Goal: Transaction & Acquisition: Download file/media

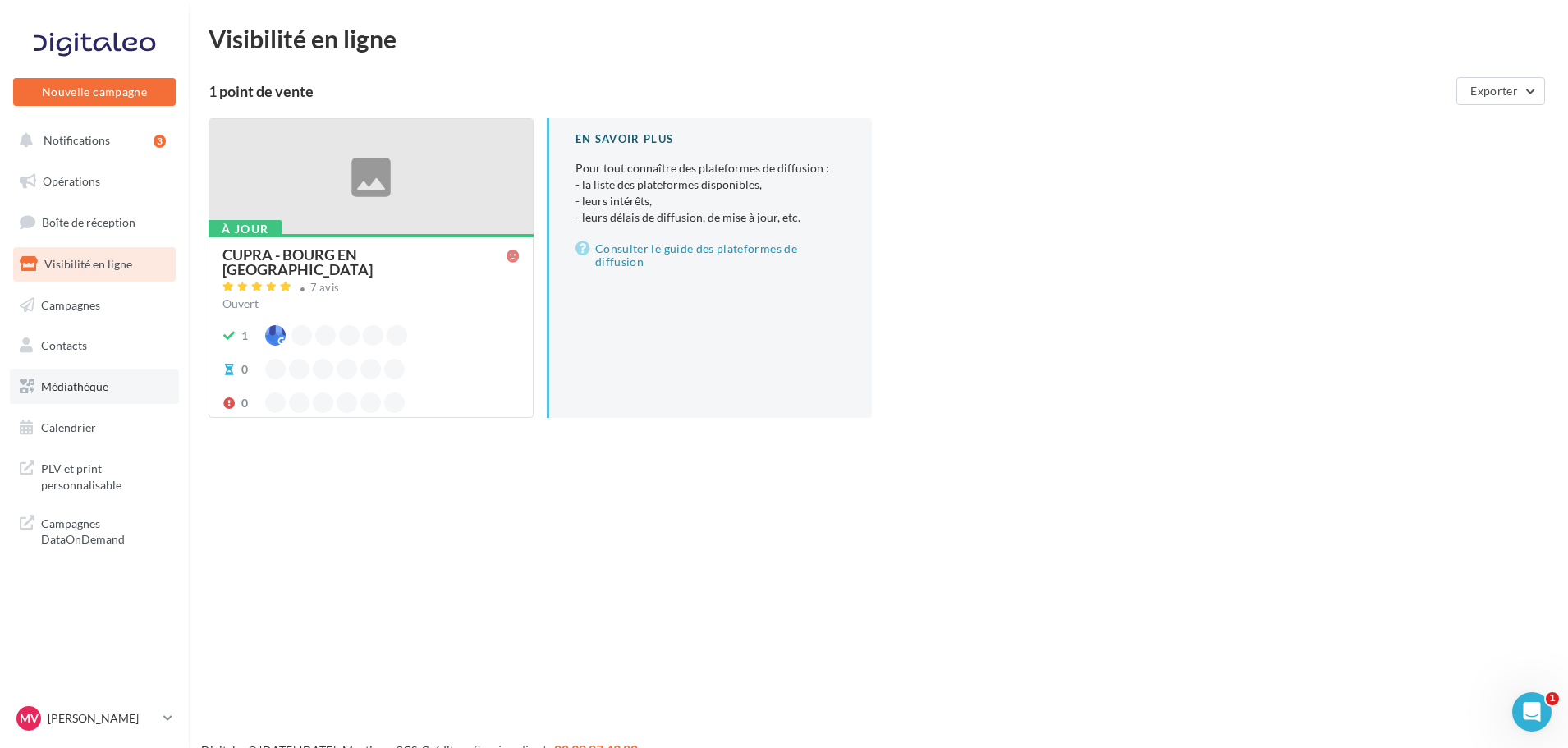
click at [85, 375] on link "Médiathèque" at bounding box center [94, 387] width 169 height 35
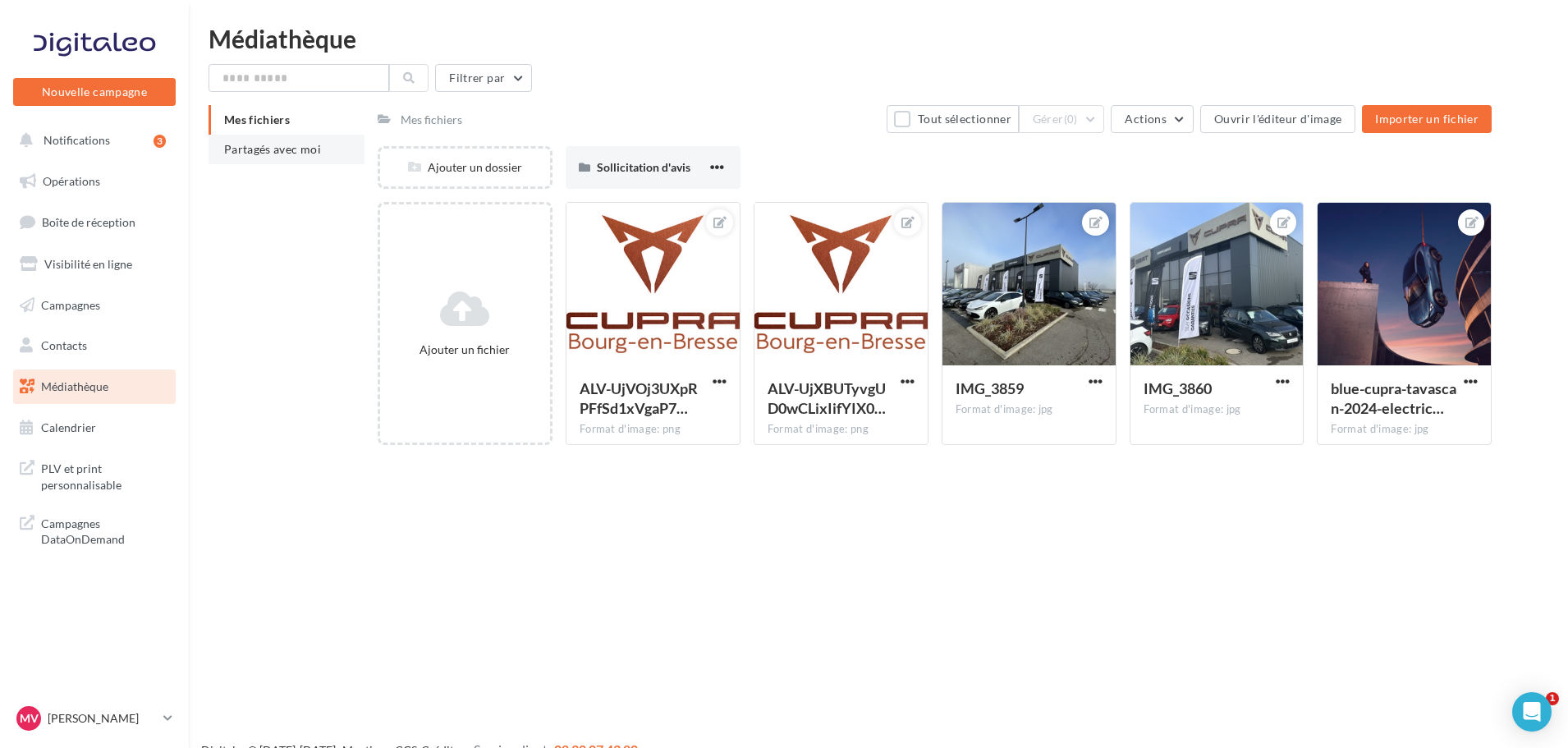
click at [299, 154] on span "Partagés avec moi" at bounding box center [273, 149] width 97 height 14
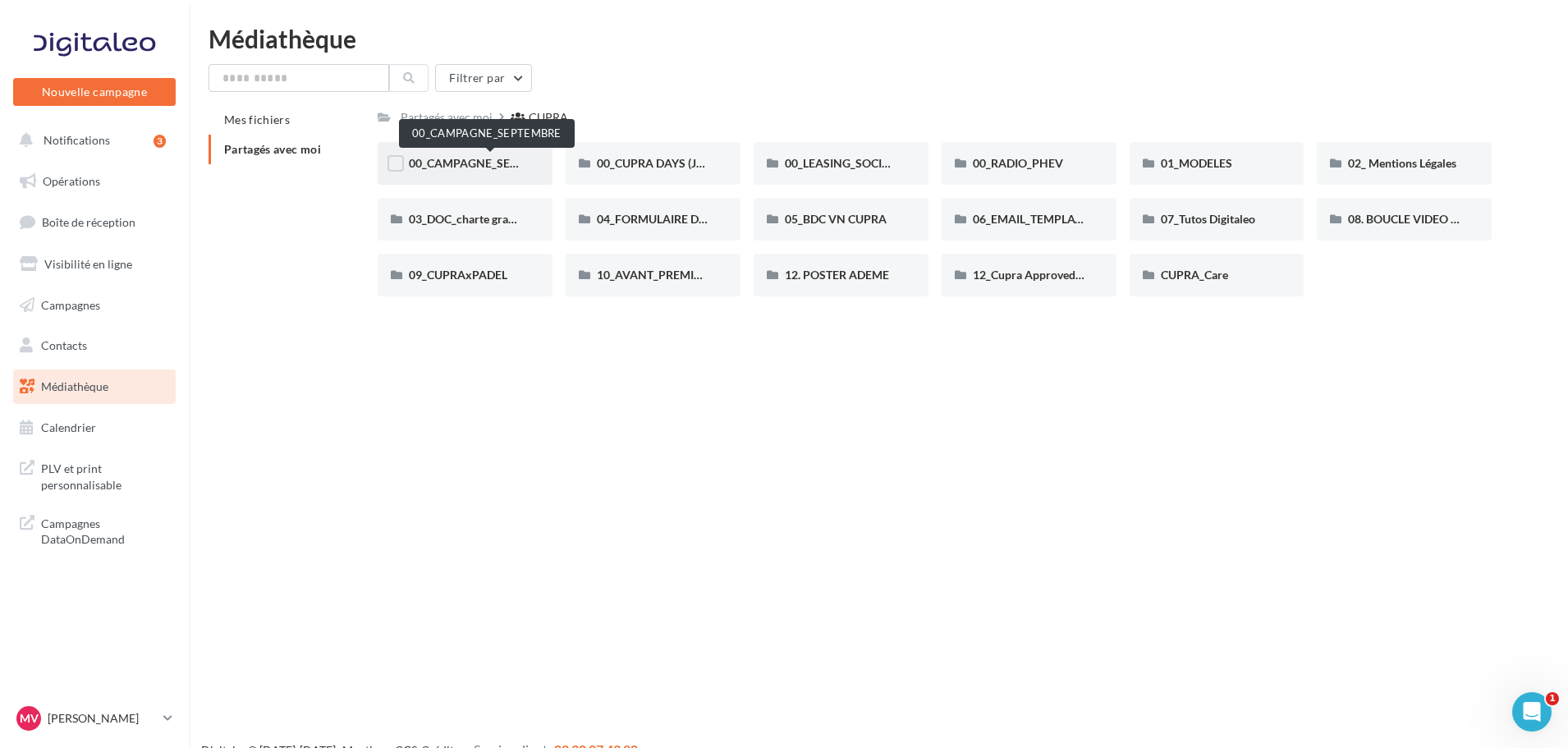
click at [444, 159] on span "00_CAMPAGNE_SEPTEMBRE" at bounding box center [485, 163] width 154 height 14
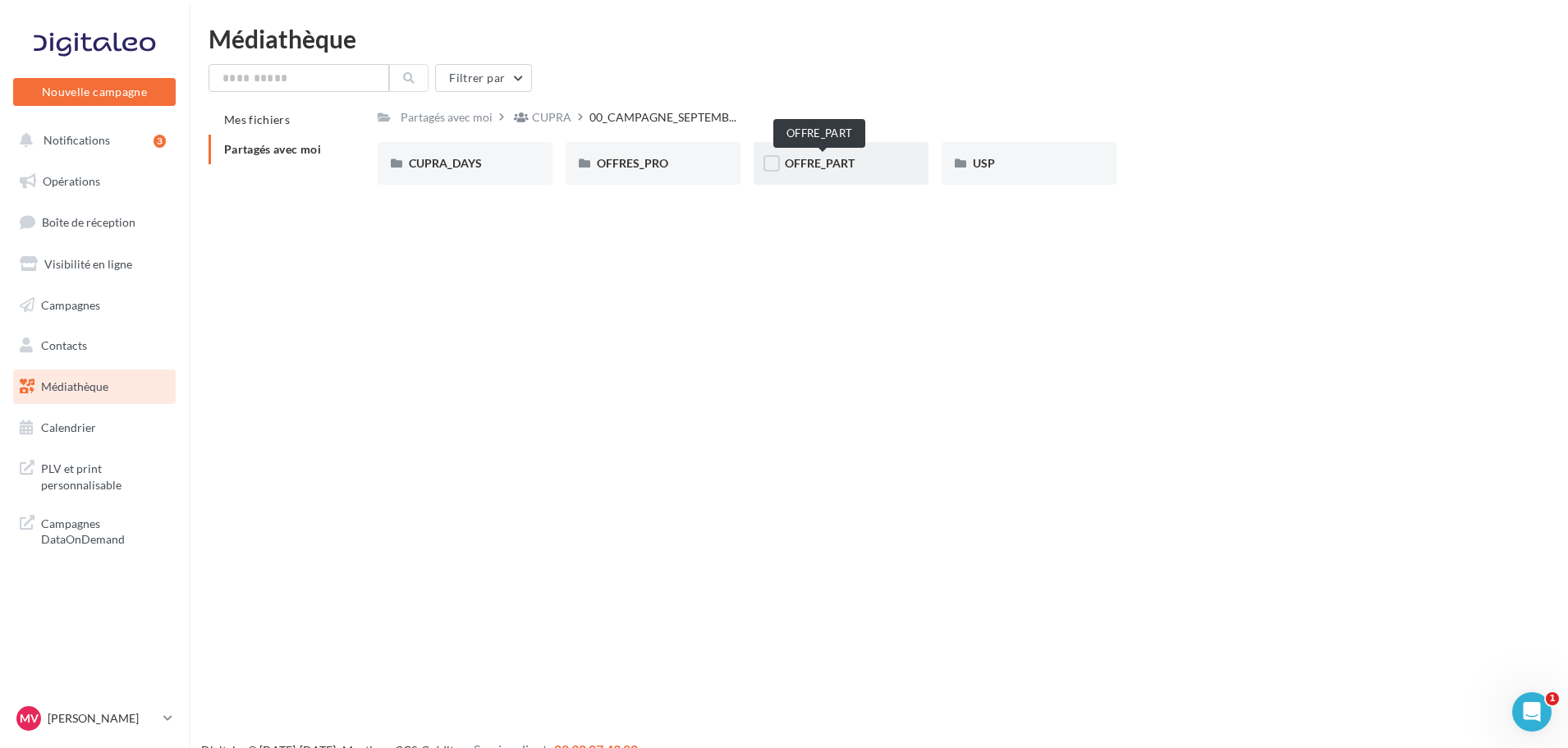
click at [794, 162] on span "OFFRE_PART" at bounding box center [820, 163] width 69 height 14
click at [491, 165] on div "BORN" at bounding box center [465, 163] width 113 height 17
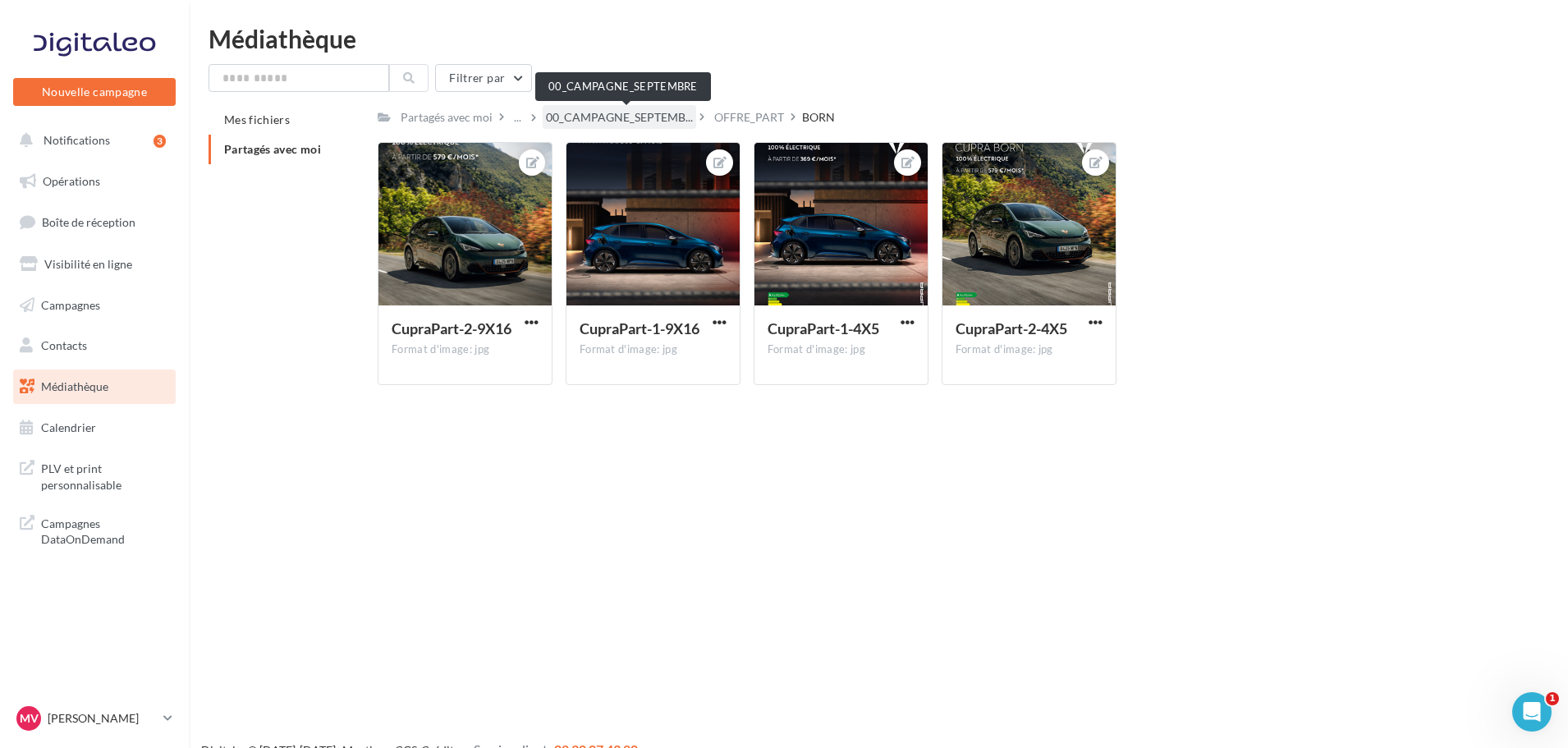
click at [627, 111] on span "00_CAMPAGNE_SEPTEMB..." at bounding box center [619, 117] width 147 height 17
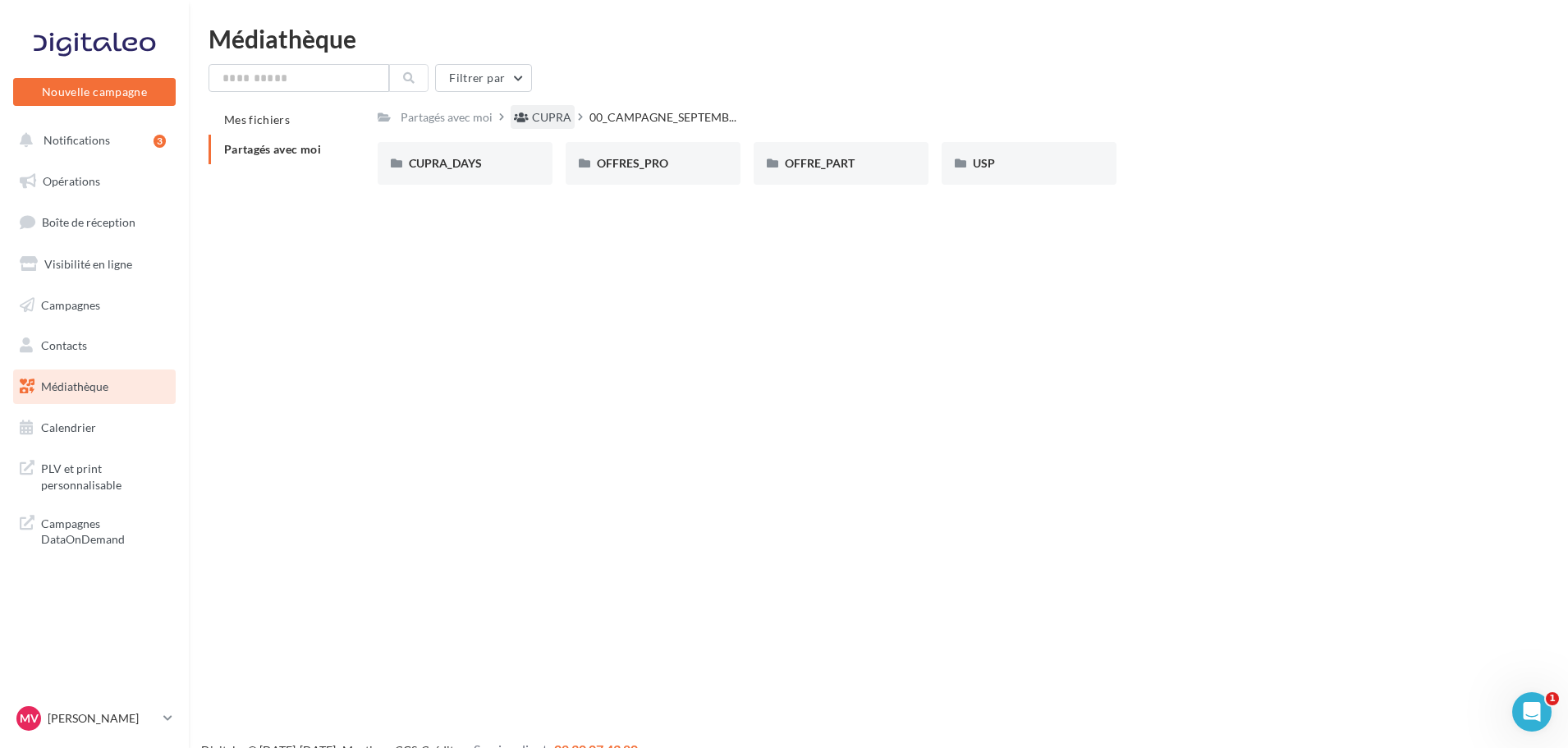
click at [566, 116] on div "CUPRA" at bounding box center [551, 117] width 39 height 17
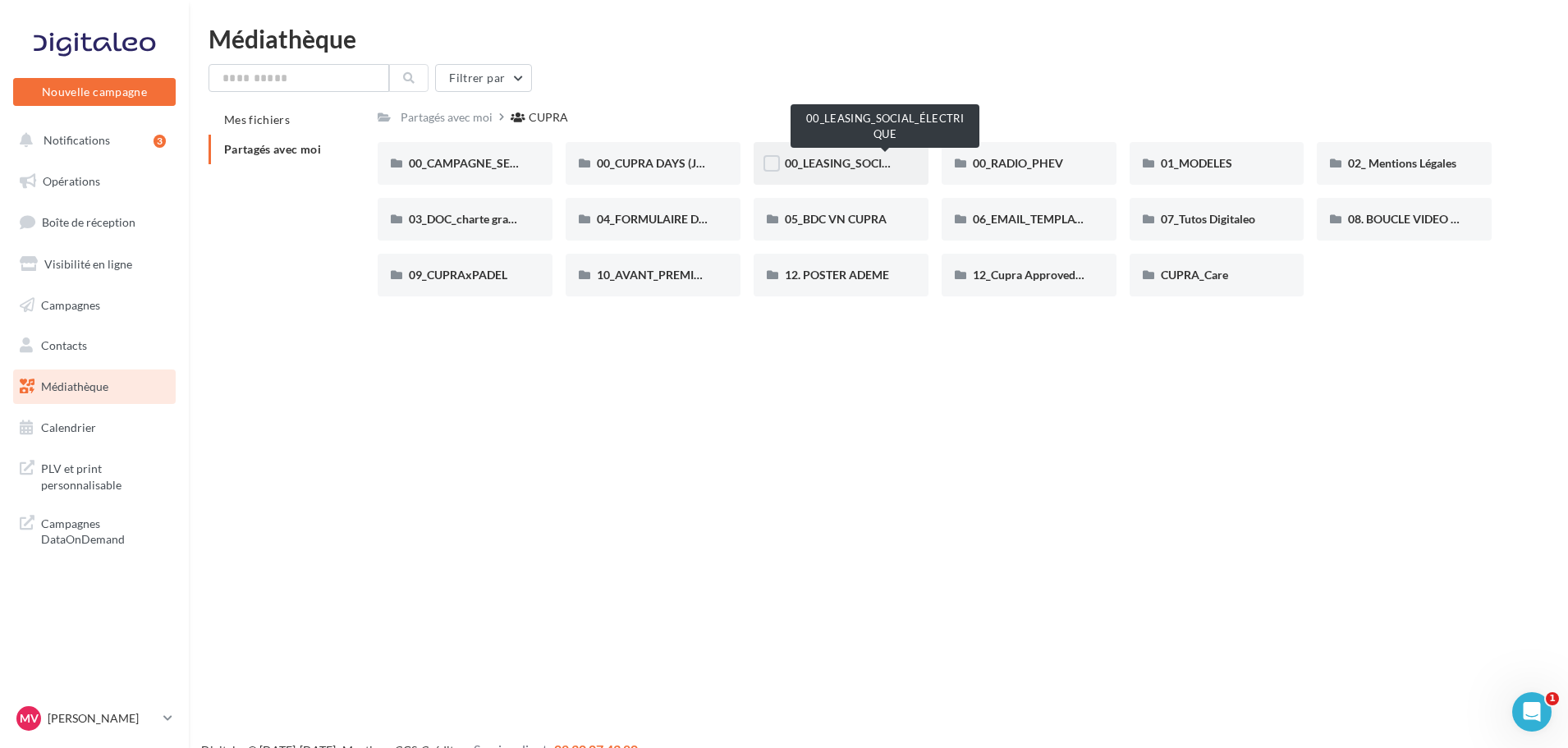
click at [825, 163] on span "00_LEASING_SOCIAL_ÉLECTRIQUE" at bounding box center [876, 163] width 183 height 14
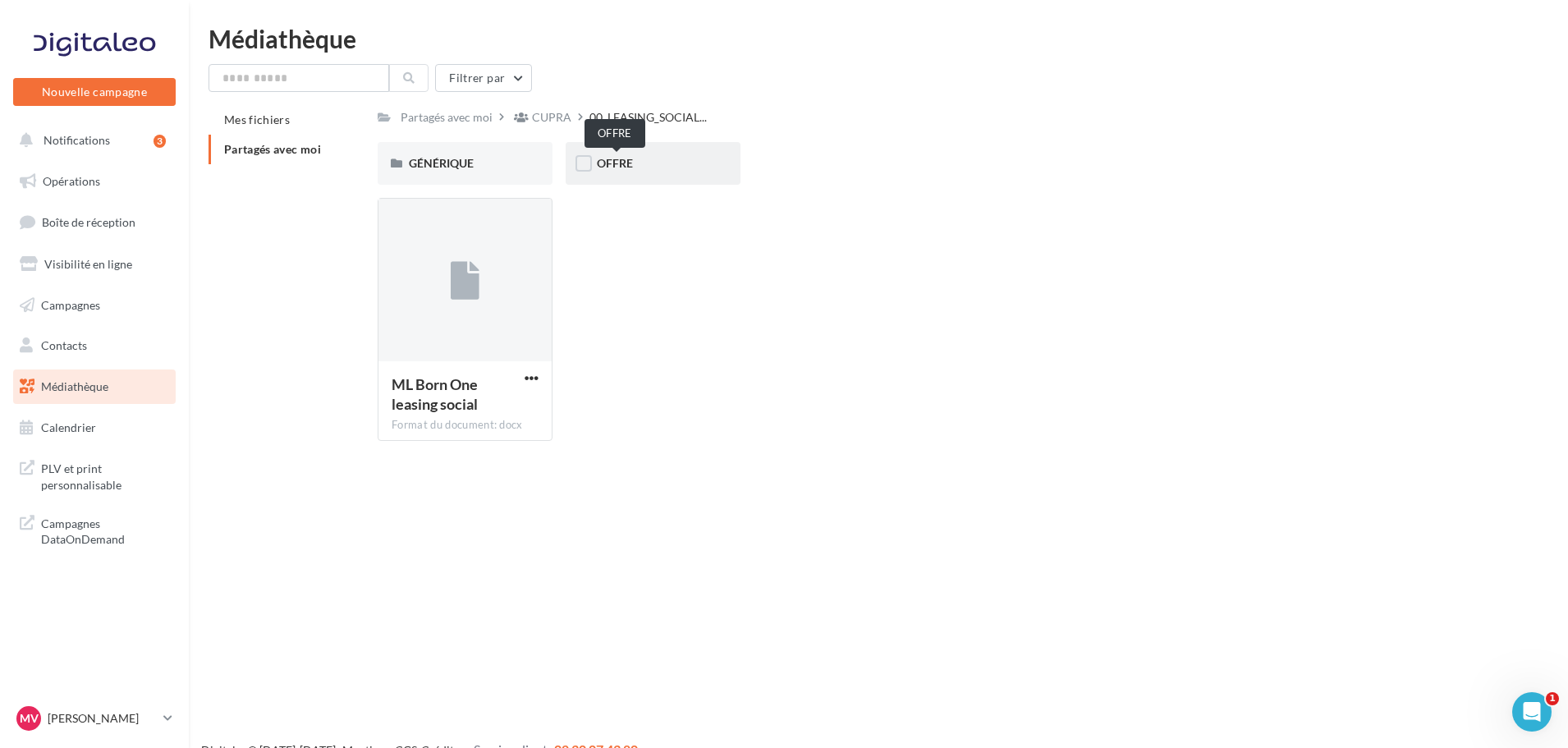
click at [631, 158] on span "OFFRE" at bounding box center [615, 163] width 36 height 14
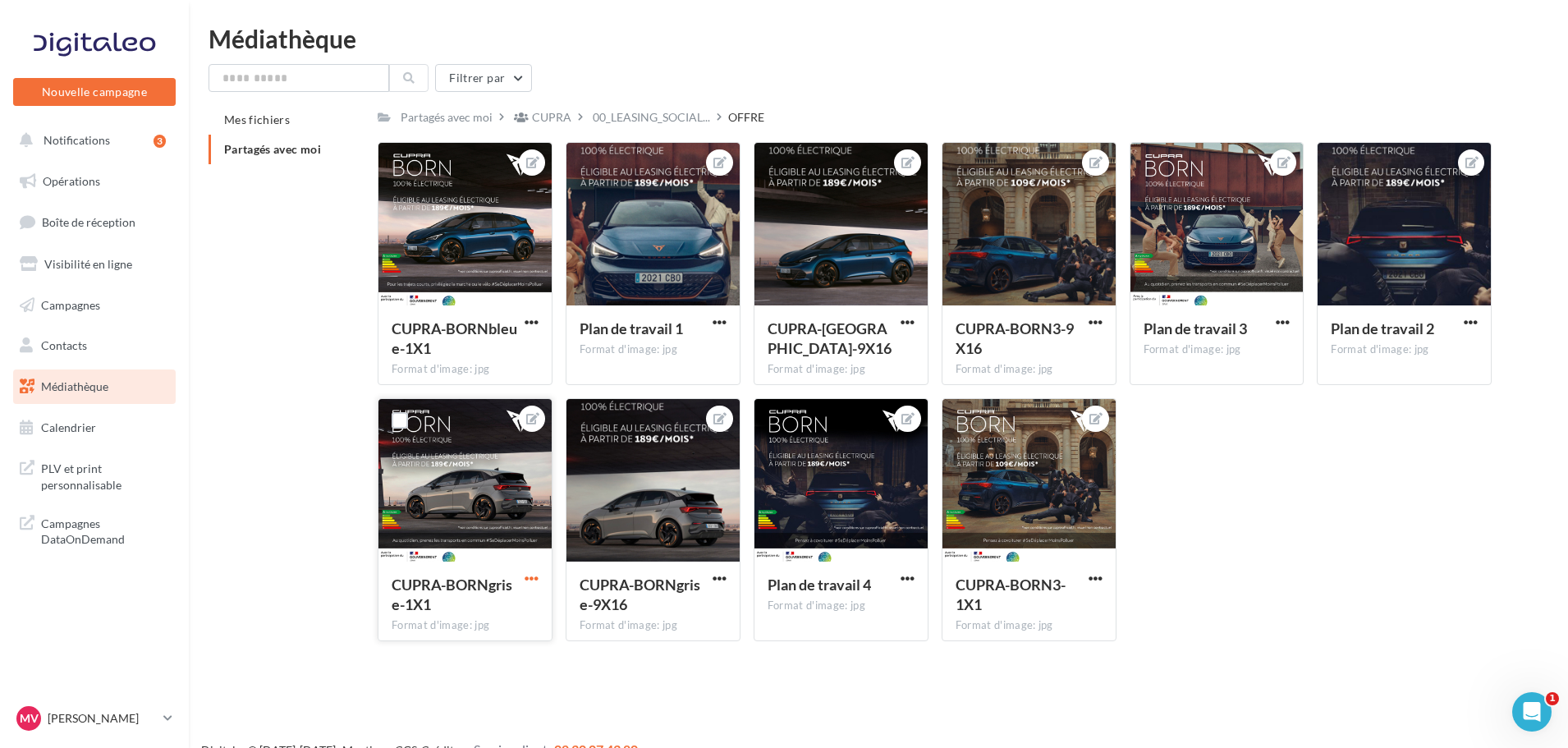
click at [530, 580] on span "button" at bounding box center [531, 579] width 14 height 14
click at [448, 652] on button "Télécharger" at bounding box center [454, 653] width 173 height 43
click at [530, 323] on span "button" at bounding box center [531, 322] width 14 height 14
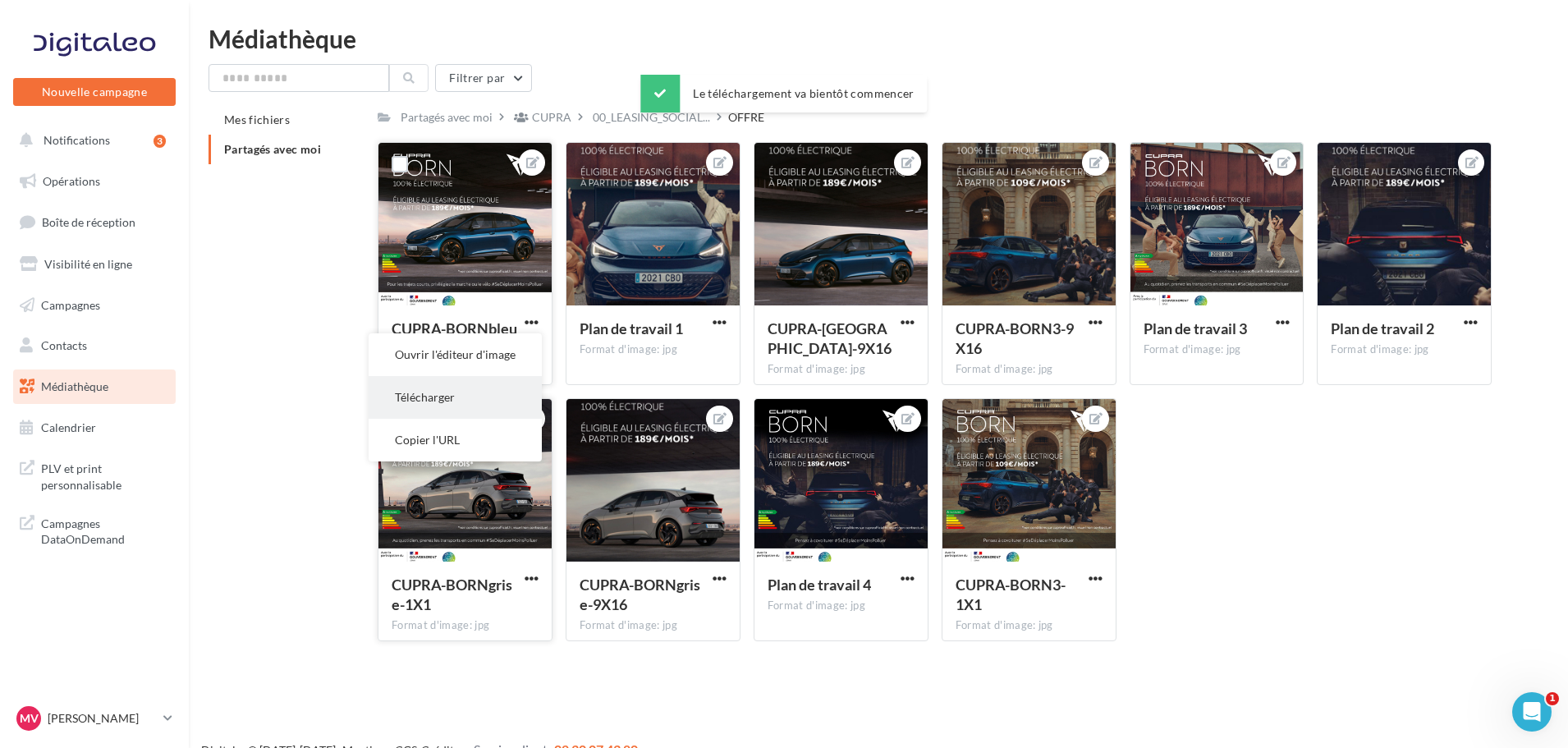
click at [475, 399] on button "Télécharger" at bounding box center [454, 397] width 173 height 43
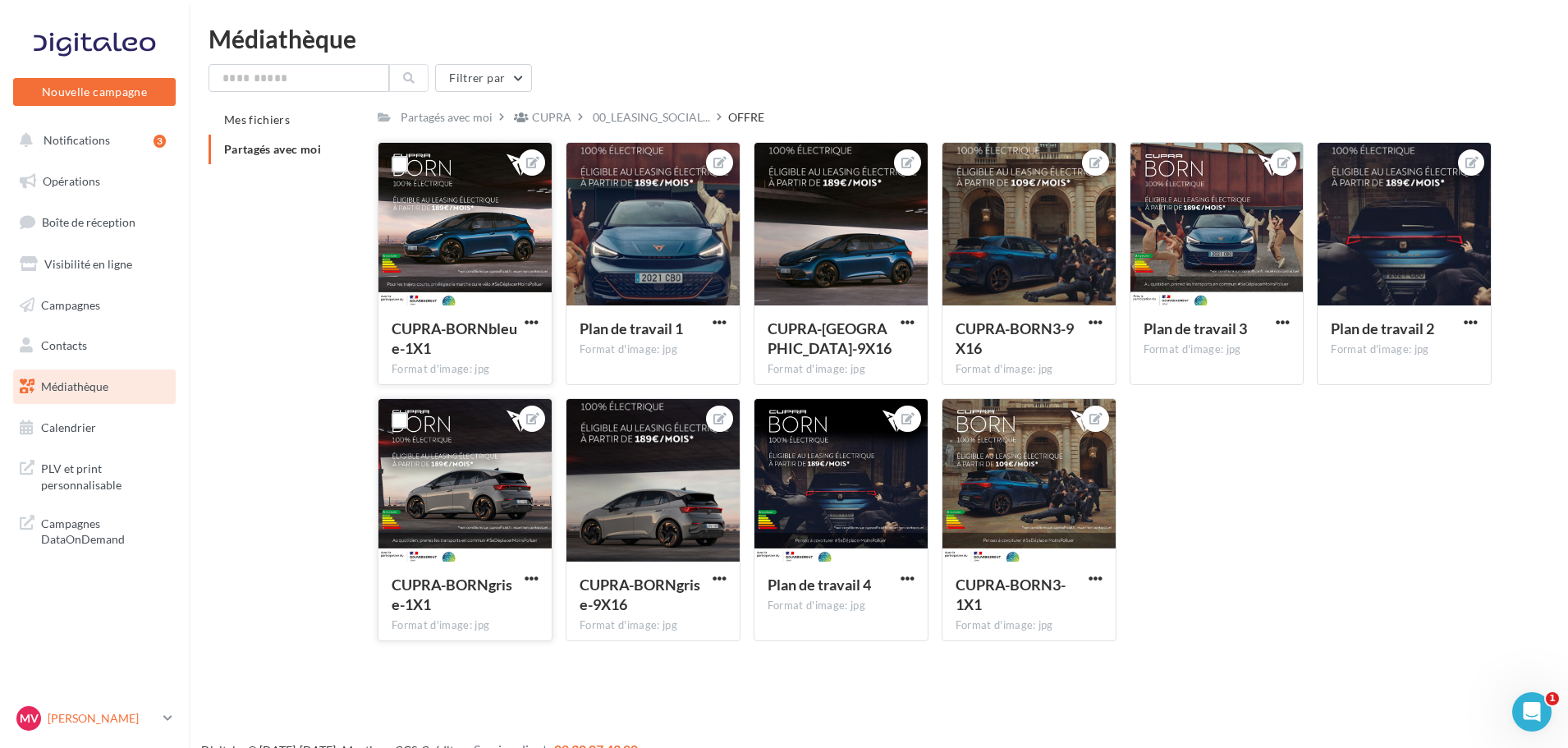
click at [101, 714] on p "[PERSON_NAME]" at bounding box center [102, 718] width 109 height 17
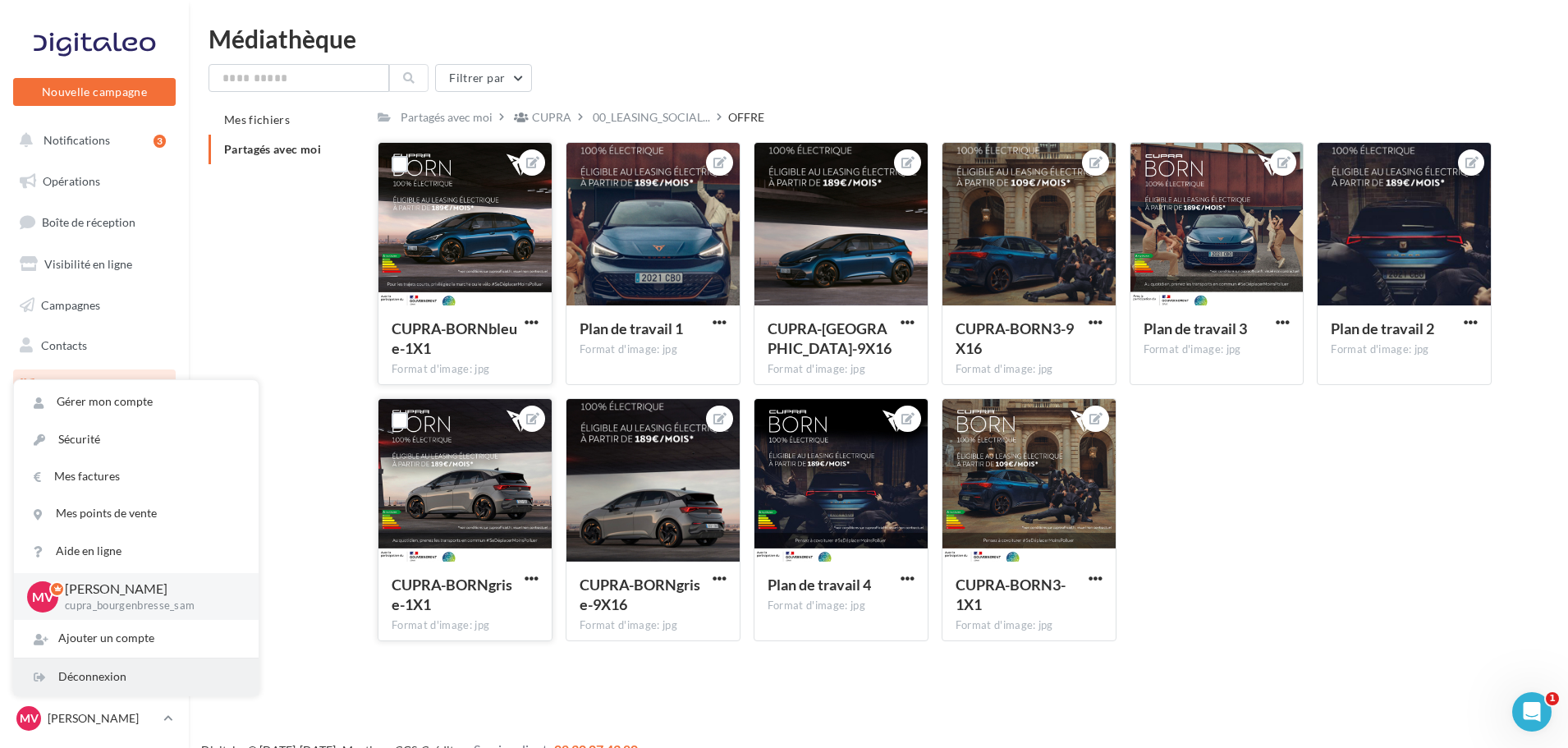
click at [118, 675] on div "Déconnexion" at bounding box center [136, 677] width 245 height 37
